Goal: Task Accomplishment & Management: Use online tool/utility

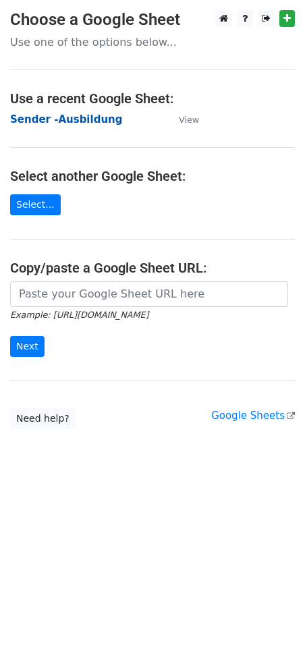
click at [90, 116] on strong "Sender -Ausbildung" at bounding box center [66, 119] width 112 height 12
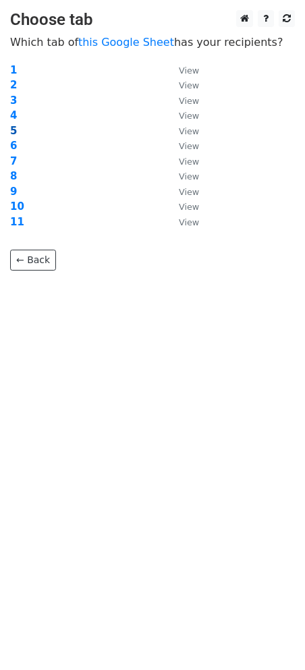
click at [14, 128] on strong "5" at bounding box center [13, 131] width 7 height 12
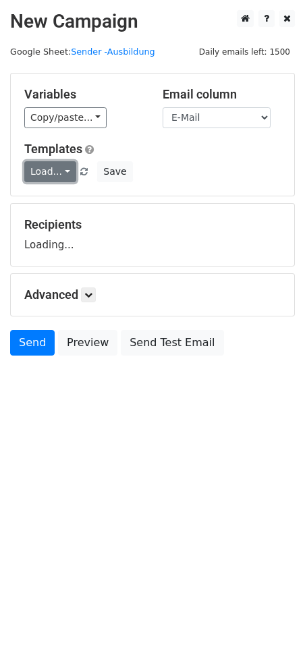
click at [53, 176] on link "Load..." at bounding box center [50, 171] width 52 height 21
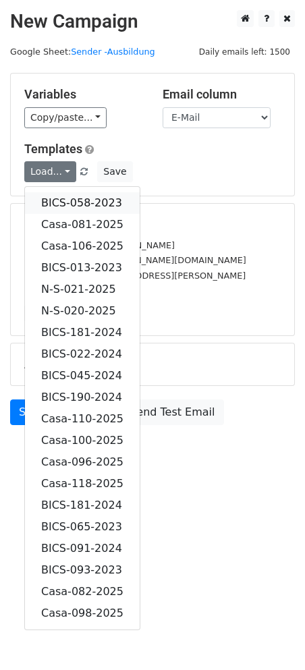
click at [92, 193] on link "BICS-058-2023" at bounding box center [82, 203] width 115 height 22
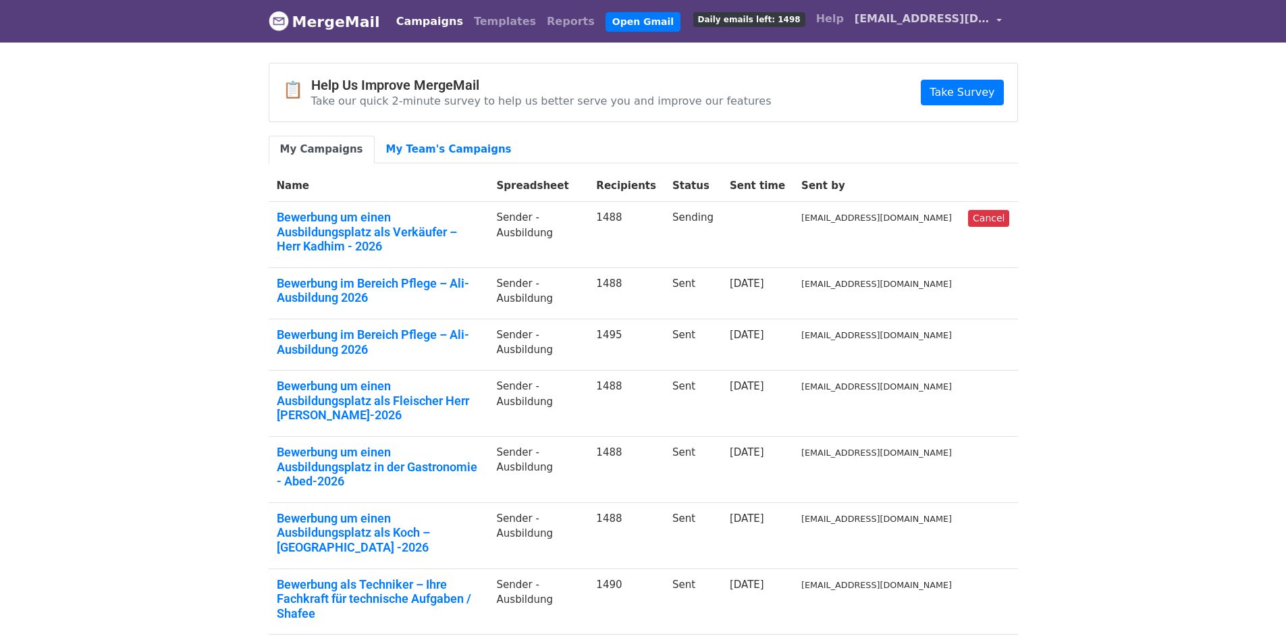
click at [967, 22] on span "[EMAIL_ADDRESS][DOMAIN_NAME]" at bounding box center [922, 19] width 135 height 16
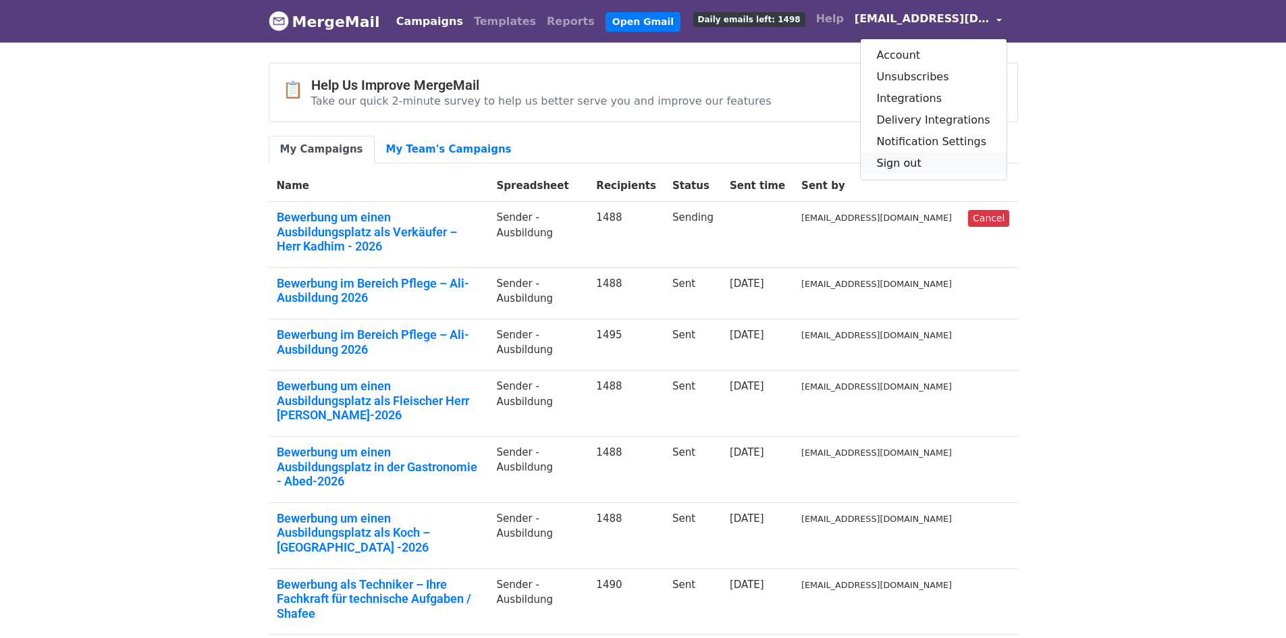
drag, startPoint x: 933, startPoint y: 163, endPoint x: 888, endPoint y: 153, distance: 46.3
click at [933, 162] on link "Sign out" at bounding box center [934, 164] width 146 height 22
